Goal: Information Seeking & Learning: Stay updated

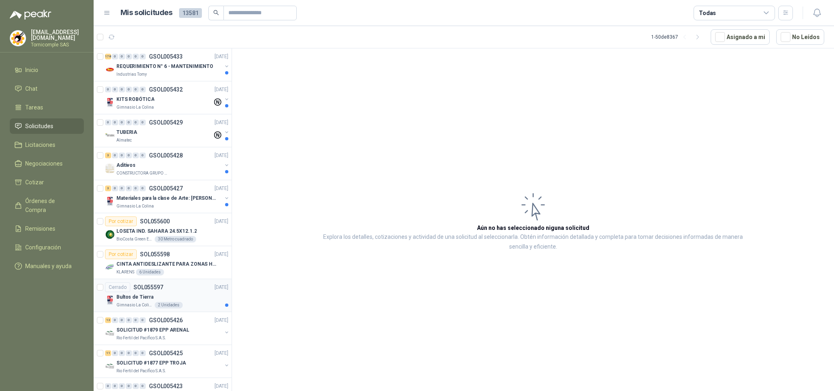
click at [203, 297] on div "Bultos de Tierra" at bounding box center [172, 297] width 112 height 10
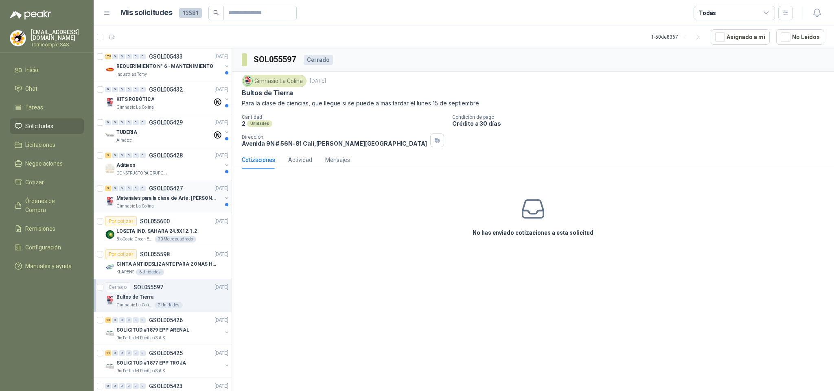
click at [198, 195] on p "Materiales para la clase de Arte: [PERSON_NAME]" at bounding box center [166, 198] width 101 height 8
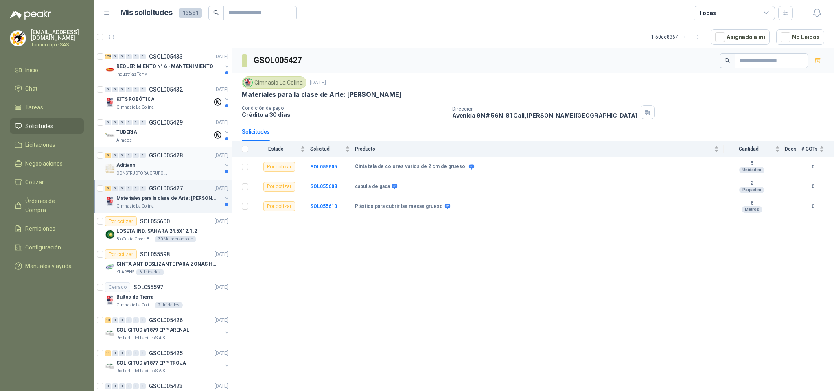
click at [193, 173] on div "CONSTRUCTORA GRUPO FIP" at bounding box center [168, 173] width 105 height 7
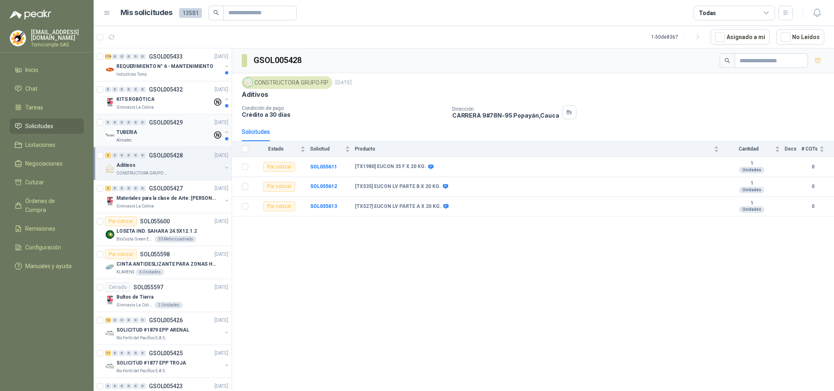
click at [176, 140] on div "Almatec" at bounding box center [164, 140] width 96 height 7
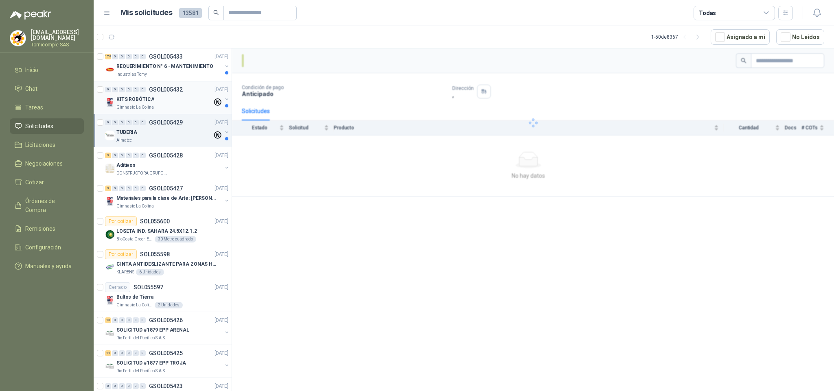
click at [186, 107] on div "Gimnasio La Colina" at bounding box center [164, 107] width 96 height 7
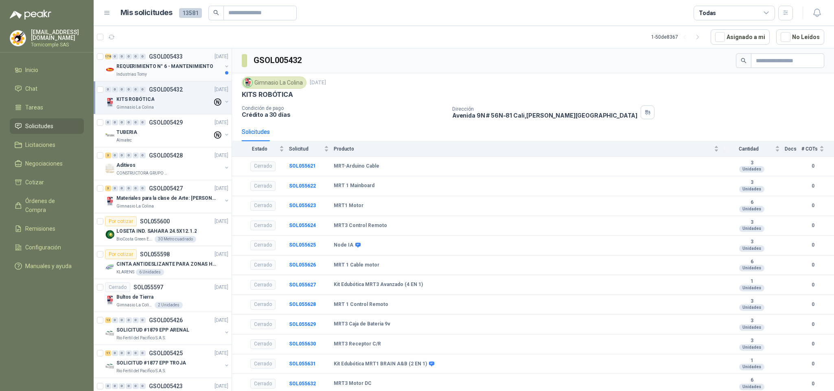
click at [166, 72] on div "Industrias Tomy" at bounding box center [168, 74] width 105 height 7
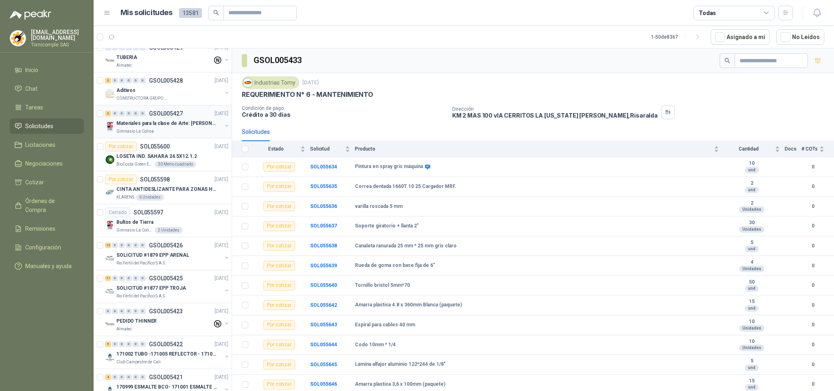
scroll to position [122, 0]
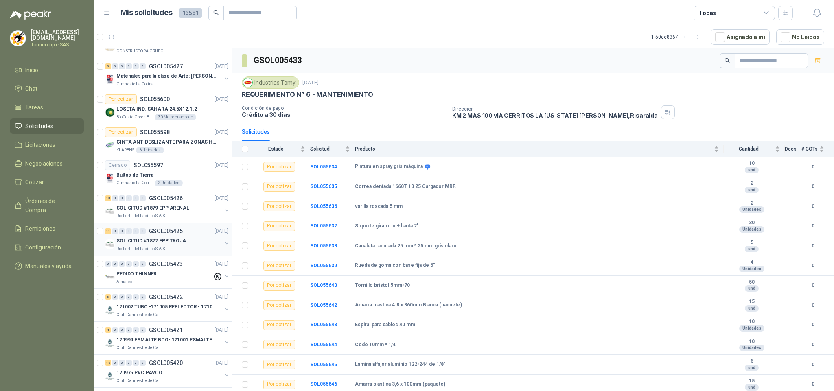
click at [185, 243] on div "SOLICITUD #1877 EPP TROJA" at bounding box center [168, 241] width 105 height 10
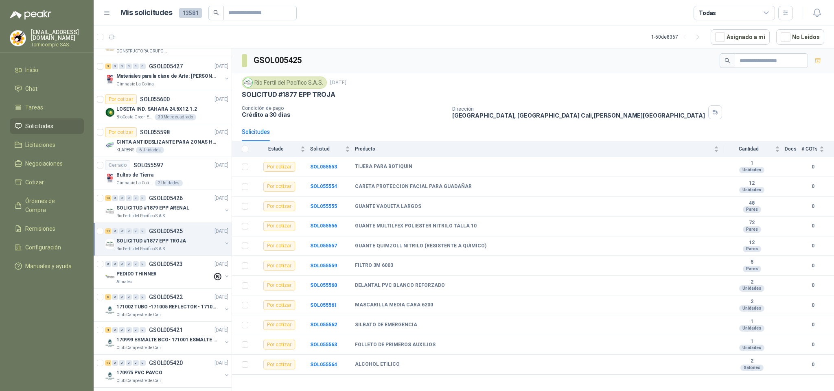
click at [179, 230] on p "GSOL005425" at bounding box center [166, 231] width 34 height 6
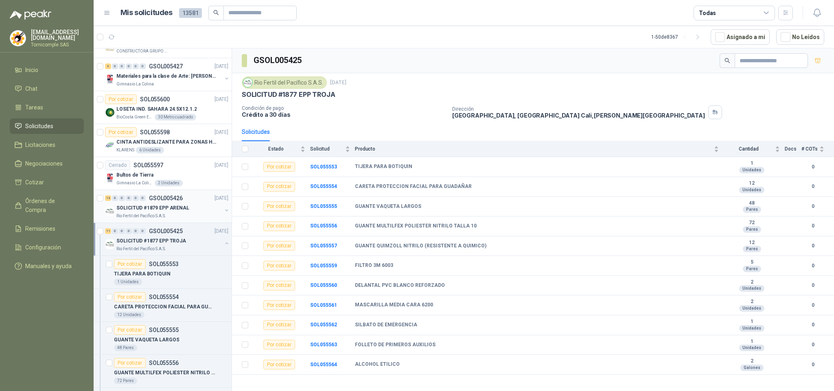
click at [175, 218] on div "Rio Fertil del Pacífico S.A.S." at bounding box center [168, 216] width 105 height 7
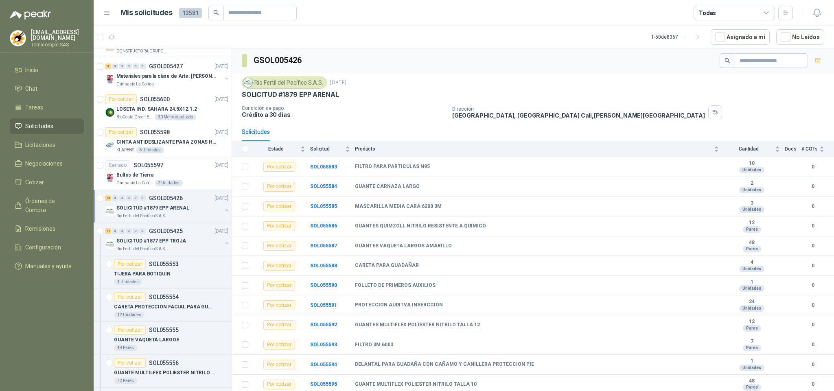
click at [33, 77] on ul "Inicio Chat Tareas Solicitudes Licitaciones Negociaciones Cotizar Órdenes de Co…" at bounding box center [47, 169] width 94 height 215
click at [39, 114] on link "Tareas" at bounding box center [47, 107] width 74 height 15
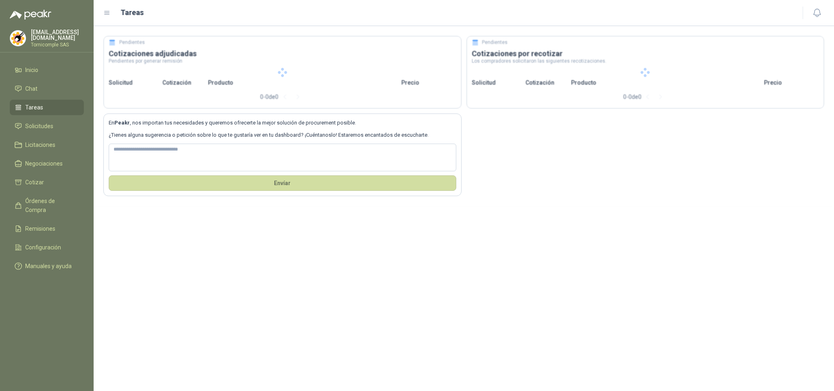
click at [53, 49] on div "[EMAIL_ADDRESS][DOMAIN_NAME] Tornicomple SAS" at bounding box center [47, 40] width 94 height 23
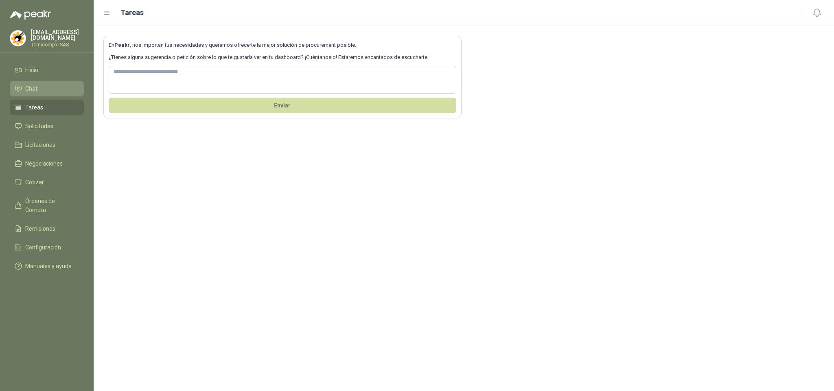
drag, startPoint x: 53, startPoint y: 131, endPoint x: 60, endPoint y: 85, distance: 45.8
click at [53, 130] on link "Solicitudes" at bounding box center [47, 125] width 74 height 15
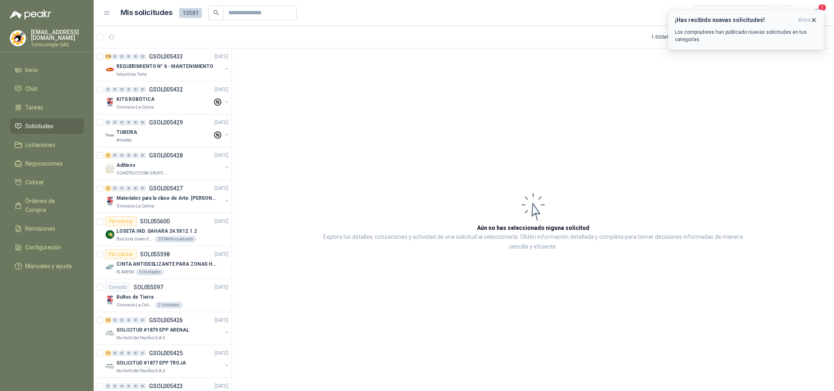
click at [691, 38] on p "Los compradores han publicado nuevas solicitudes en tus categorías." at bounding box center [746, 35] width 142 height 15
